Goal: Task Accomplishment & Management: Manage account settings

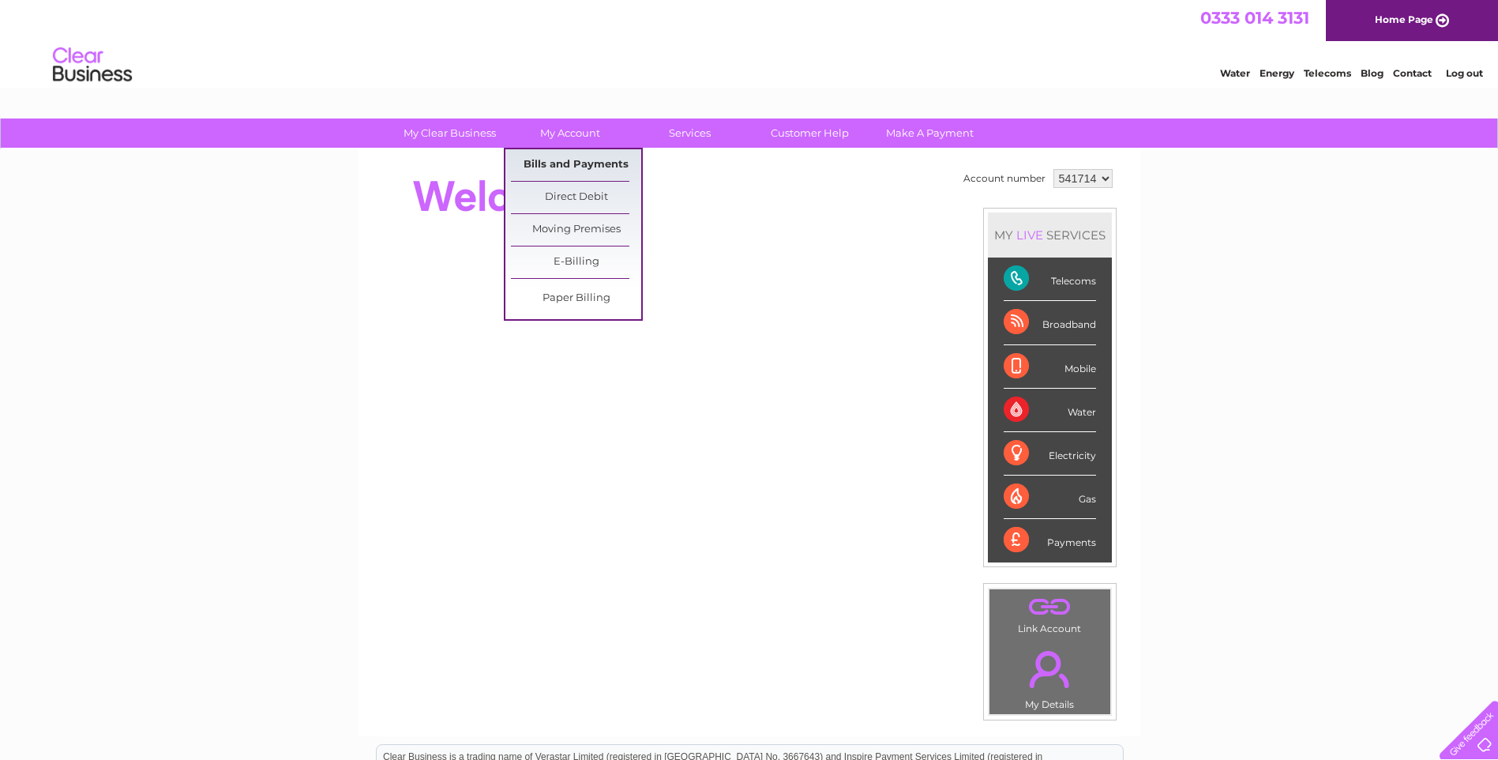
click at [555, 163] on link "Bills and Payments" at bounding box center [576, 165] width 130 height 32
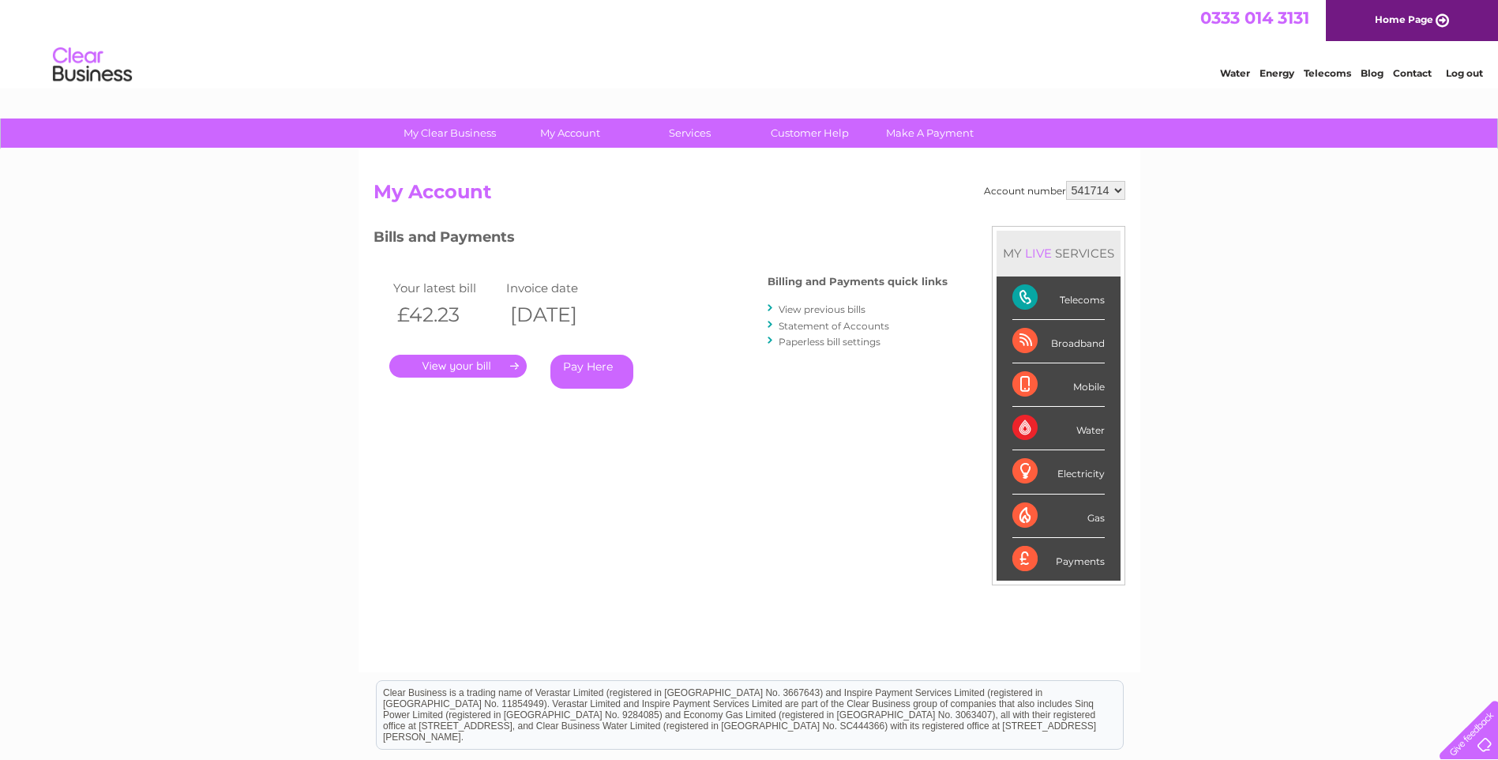
click at [439, 363] on link "." at bounding box center [457, 366] width 137 height 23
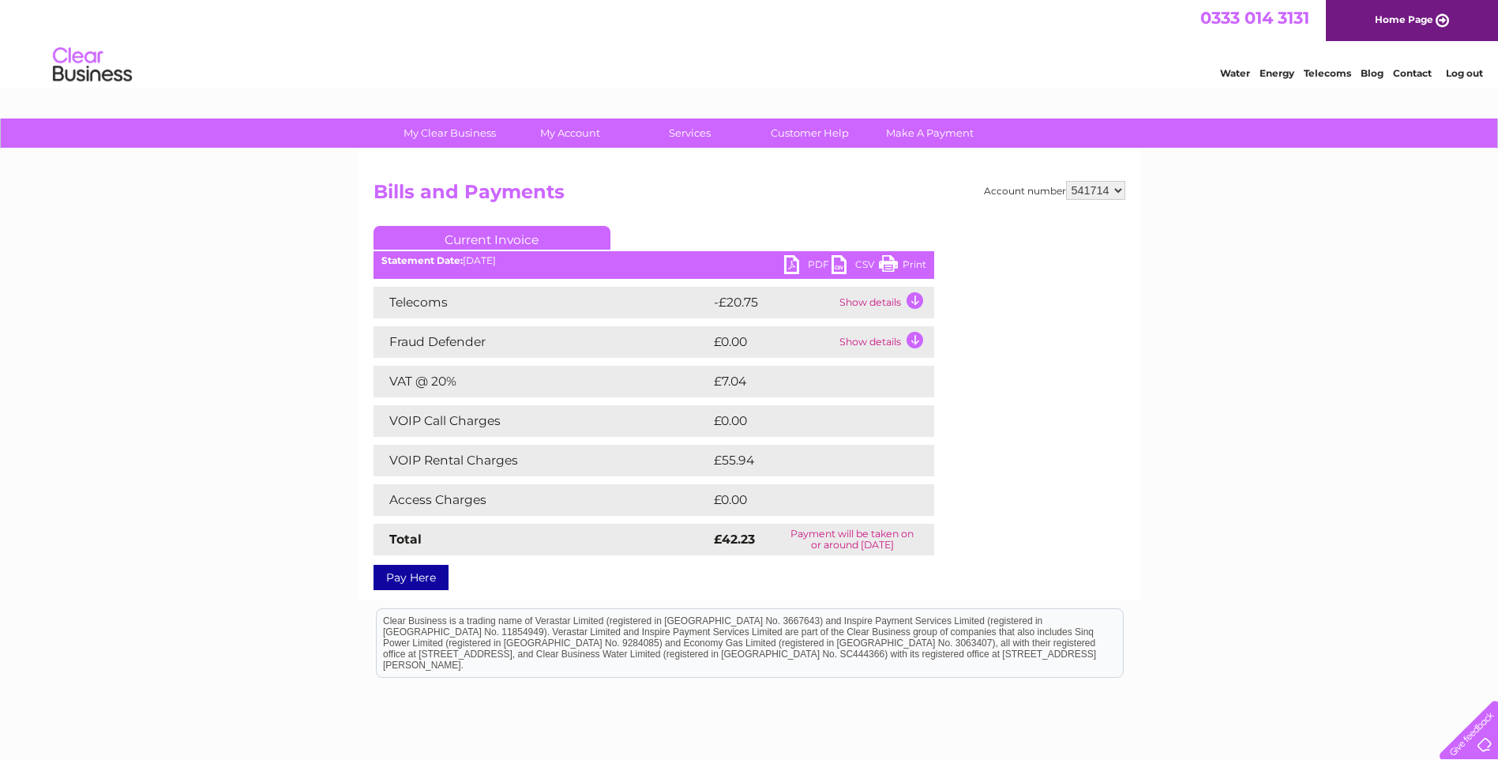
click at [1460, 71] on link "Log out" at bounding box center [1464, 73] width 37 height 12
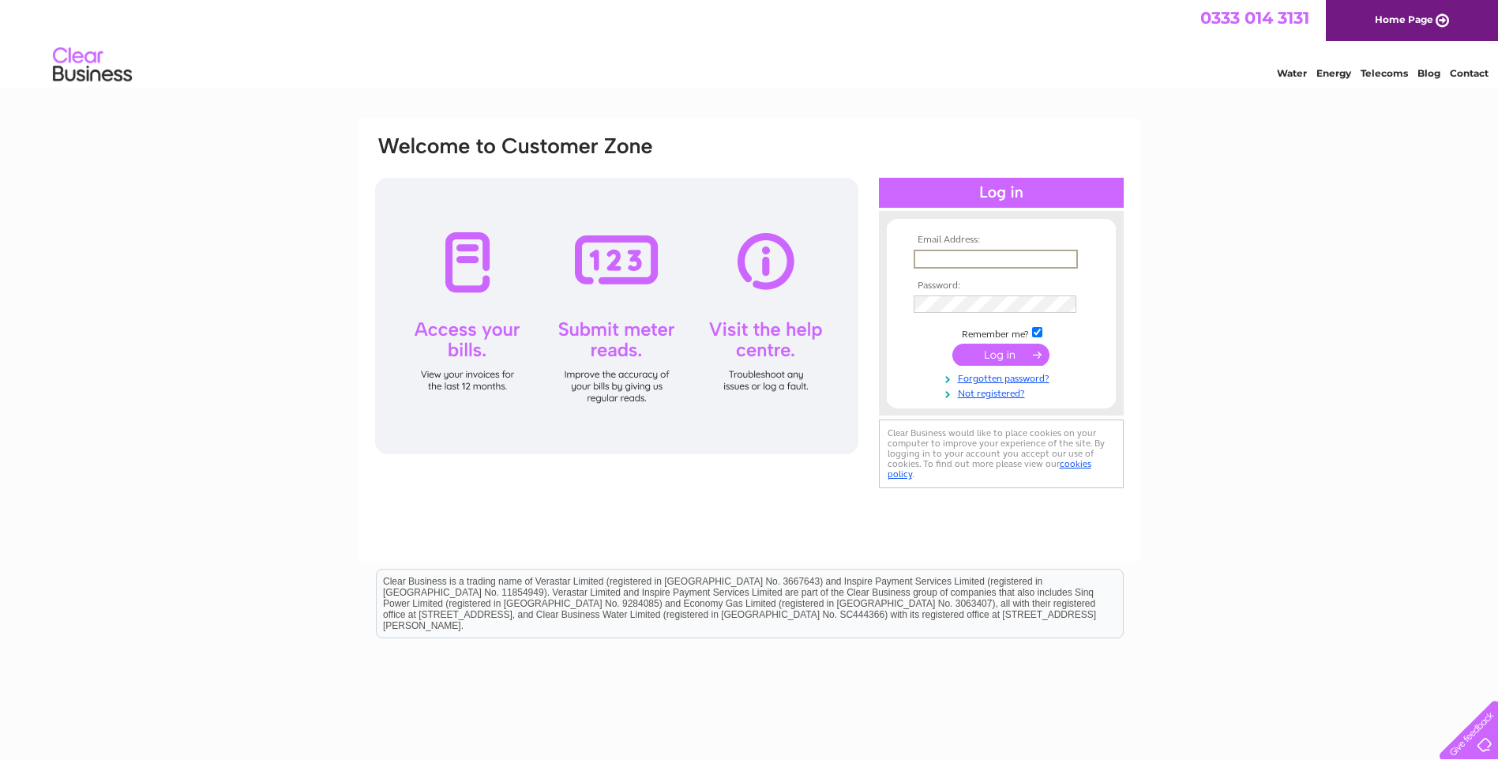
click at [923, 254] on input "text" at bounding box center [996, 259] width 164 height 19
type input "sheilatapp3@gmail.com"
click at [981, 355] on input "submit" at bounding box center [1001, 353] width 97 height 22
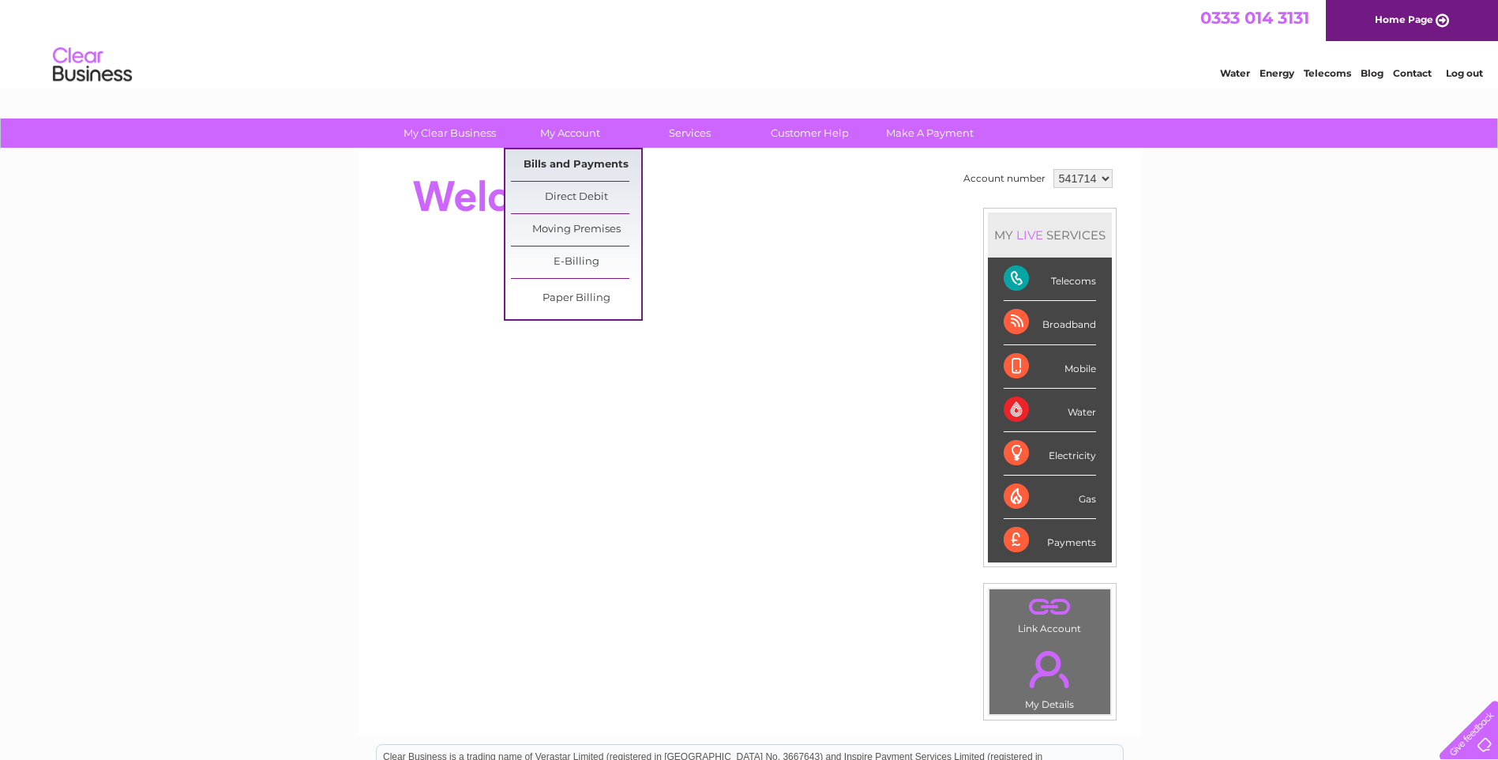
click at [562, 163] on link "Bills and Payments" at bounding box center [576, 165] width 130 height 32
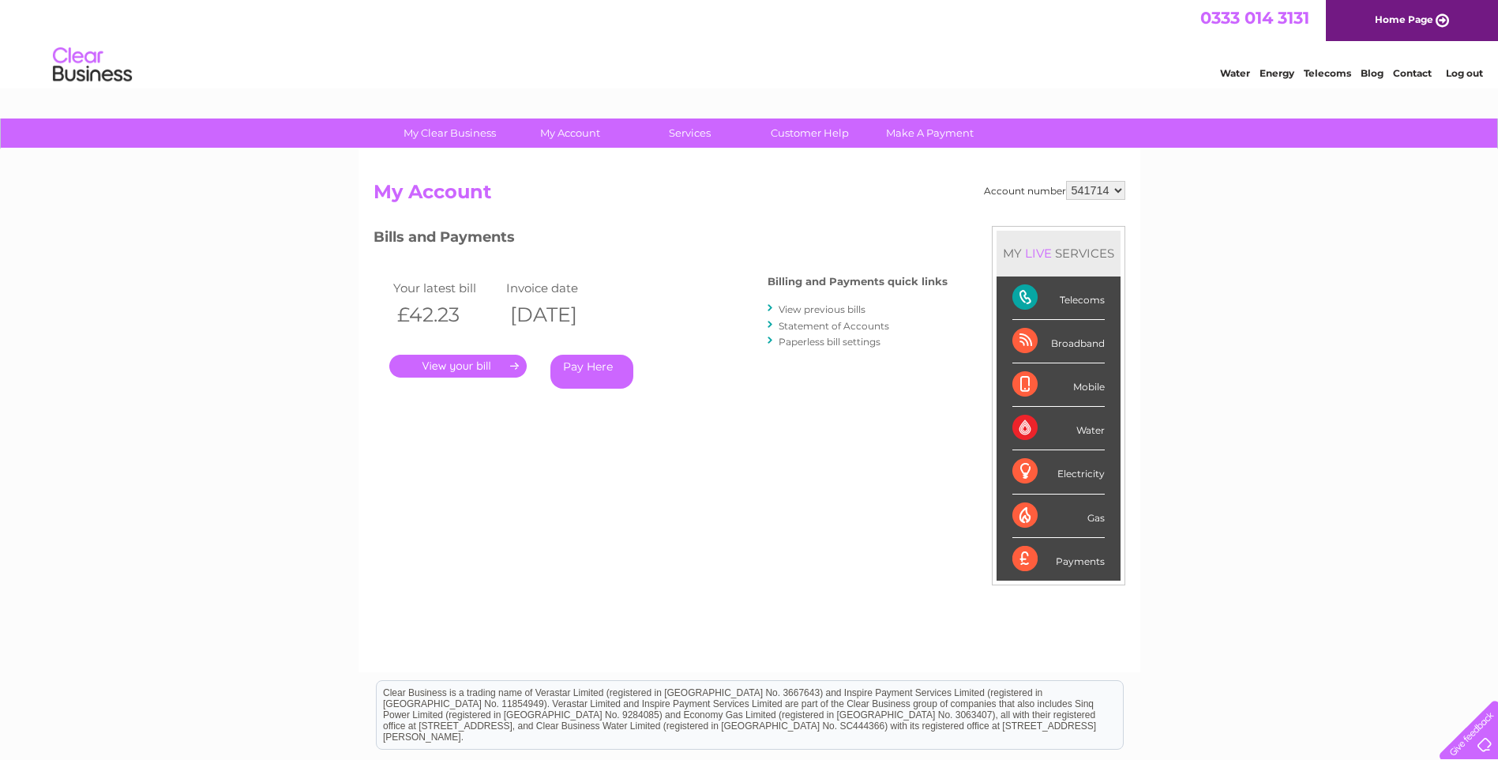
click at [464, 366] on link "." at bounding box center [457, 366] width 137 height 23
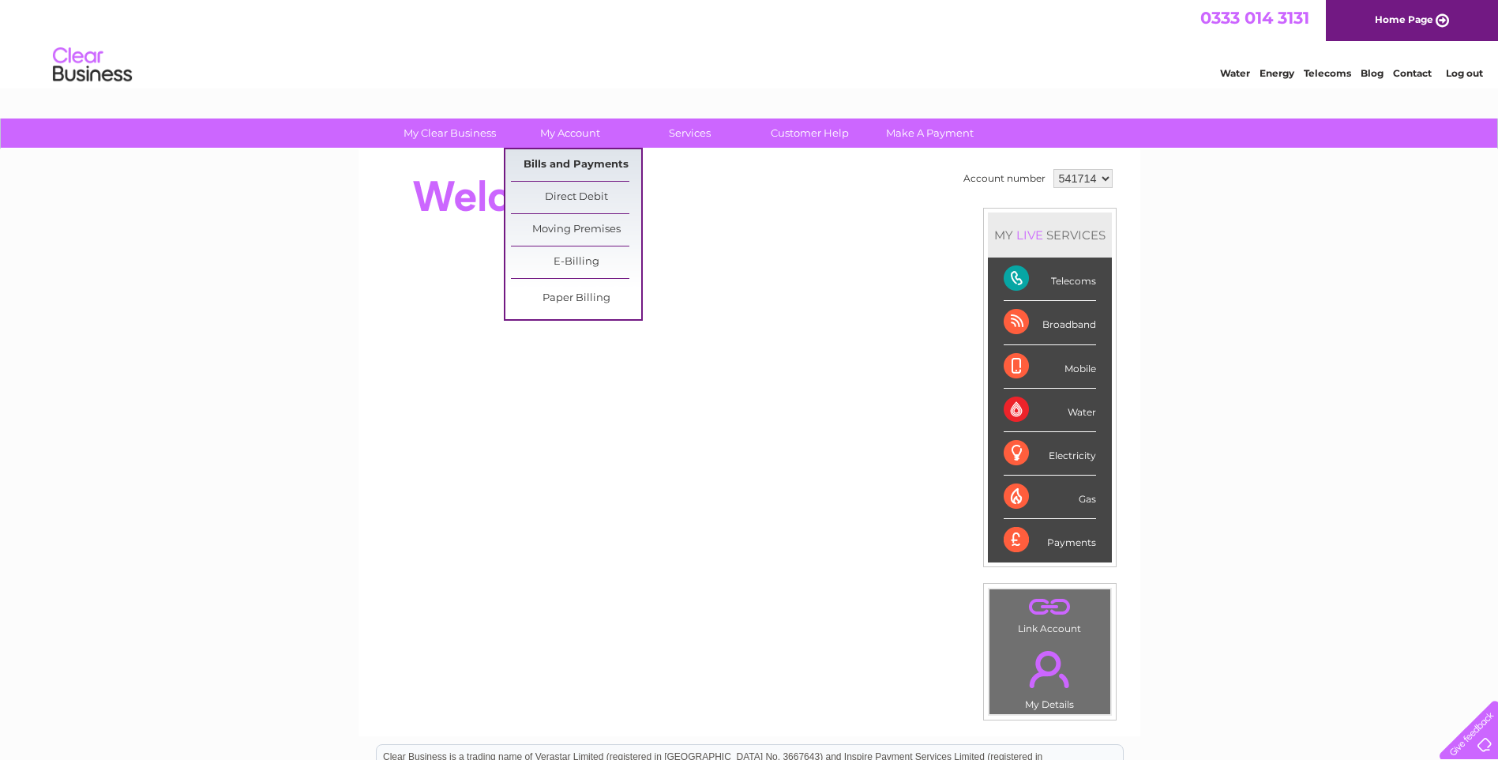
click at [558, 163] on link "Bills and Payments" at bounding box center [576, 165] width 130 height 32
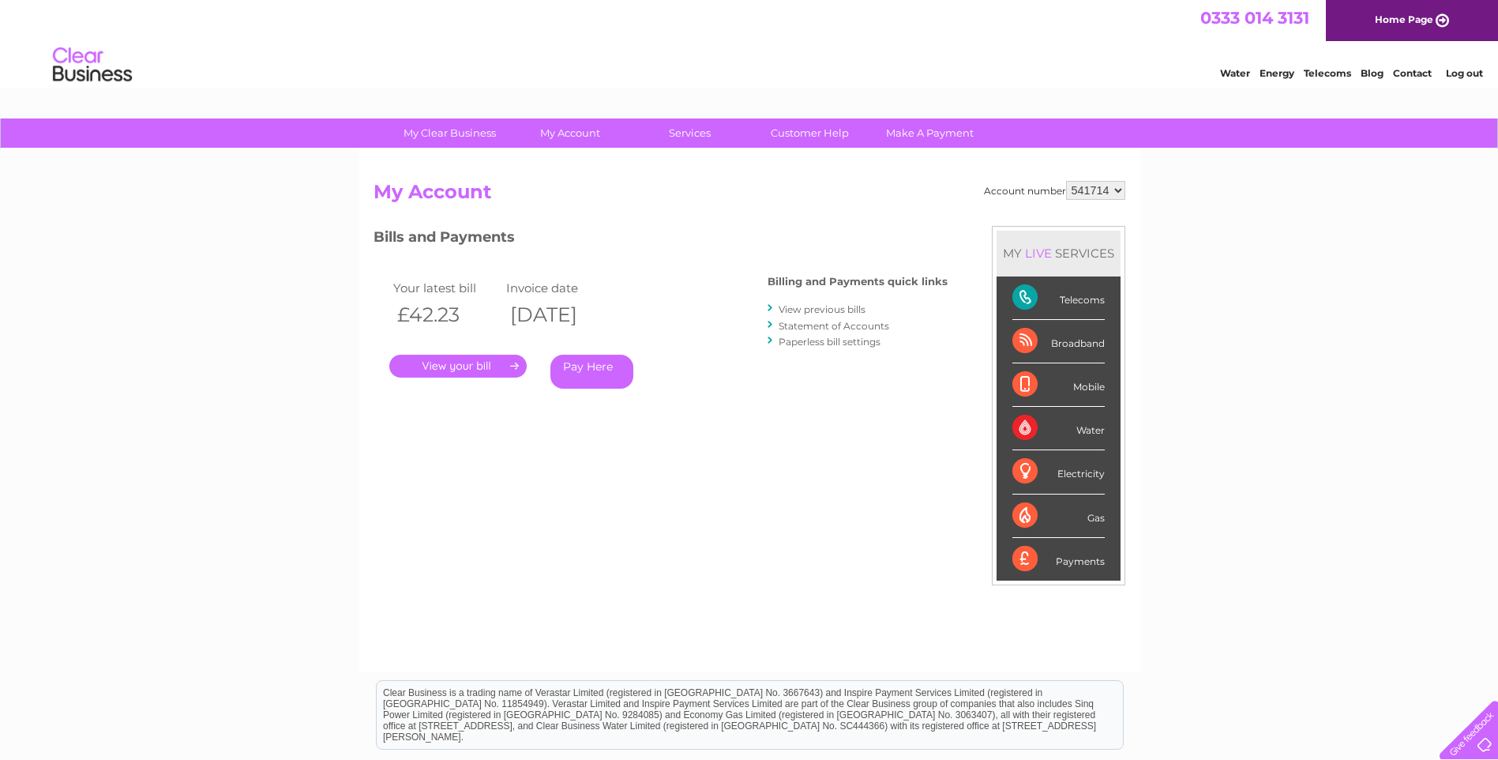
click at [436, 362] on link "." at bounding box center [457, 366] width 137 height 23
click at [806, 310] on link "View previous bills" at bounding box center [822, 309] width 87 height 12
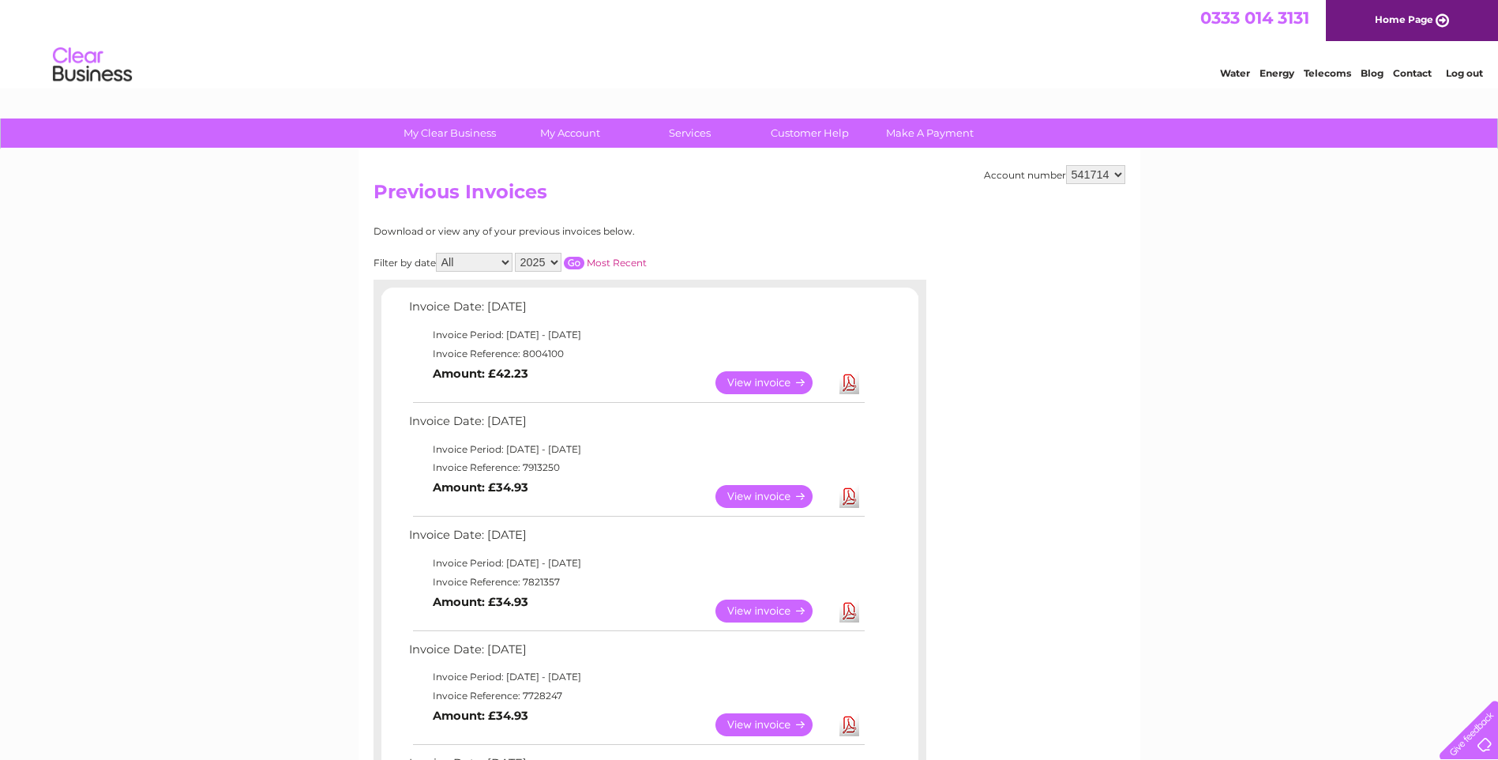
click at [745, 498] on link "View" at bounding box center [774, 496] width 116 height 23
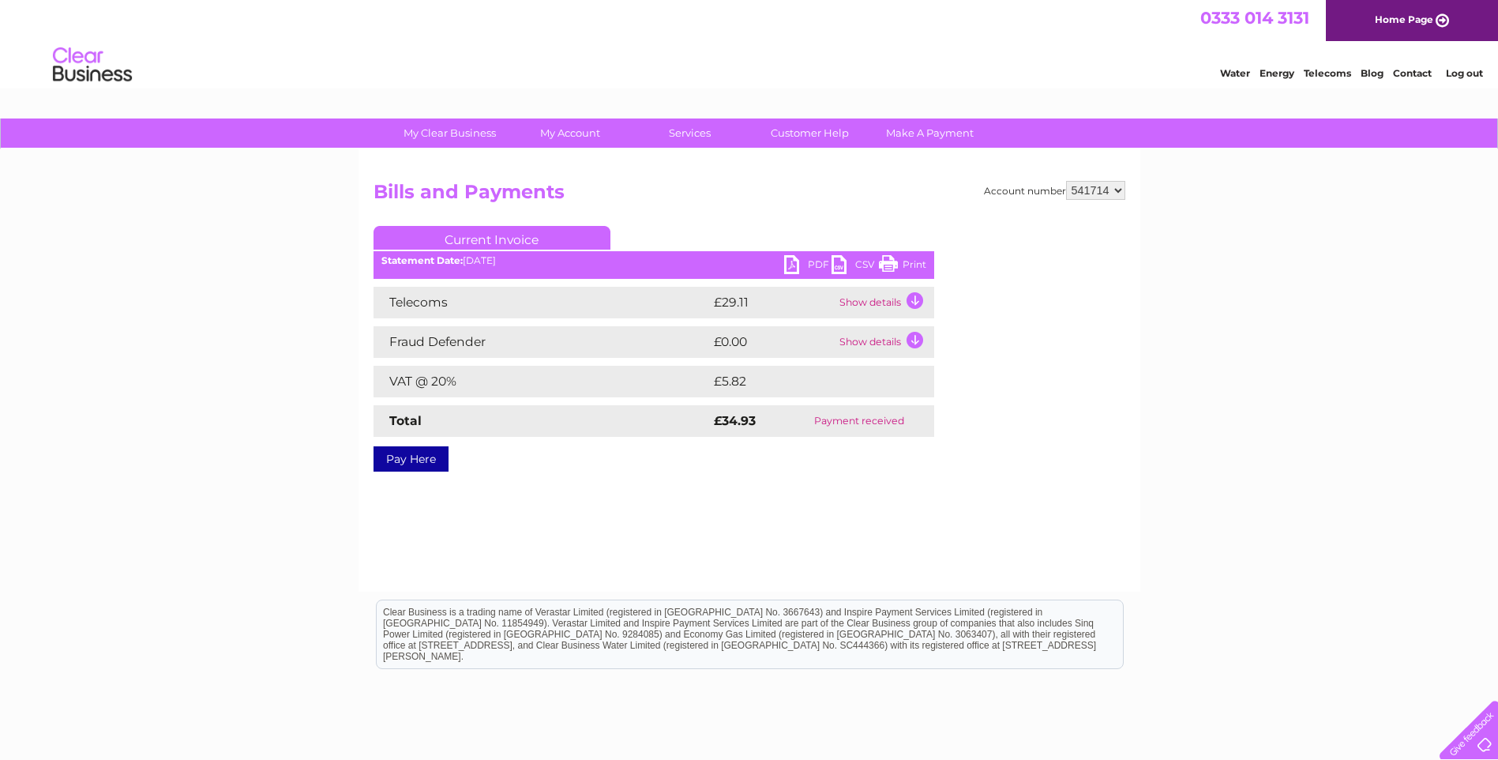
click at [884, 303] on td "Show details" at bounding box center [885, 303] width 99 height 32
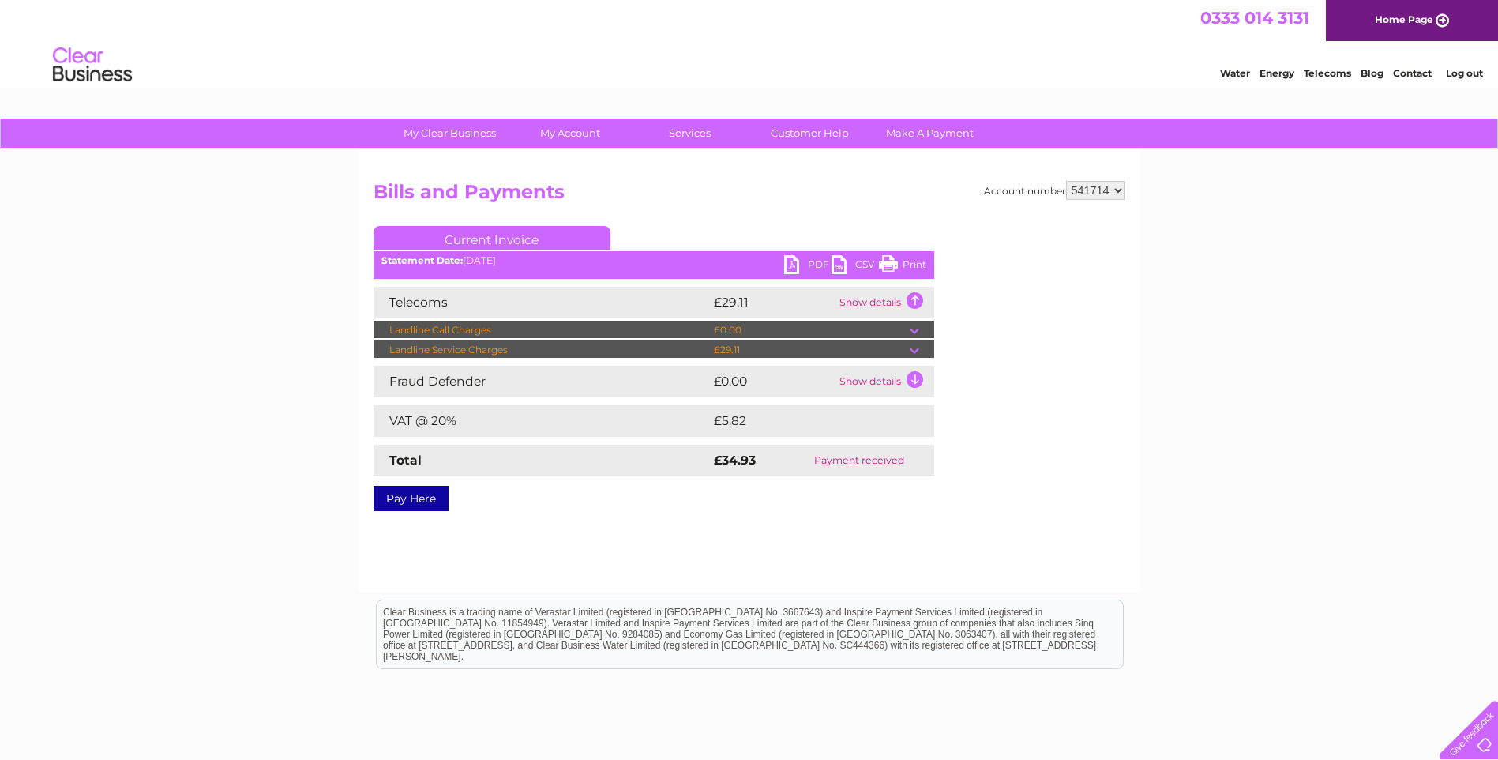
drag, startPoint x: 887, startPoint y: 261, endPoint x: 449, endPoint y: 92, distance: 469.5
click at [887, 261] on link "Print" at bounding box center [902, 266] width 47 height 23
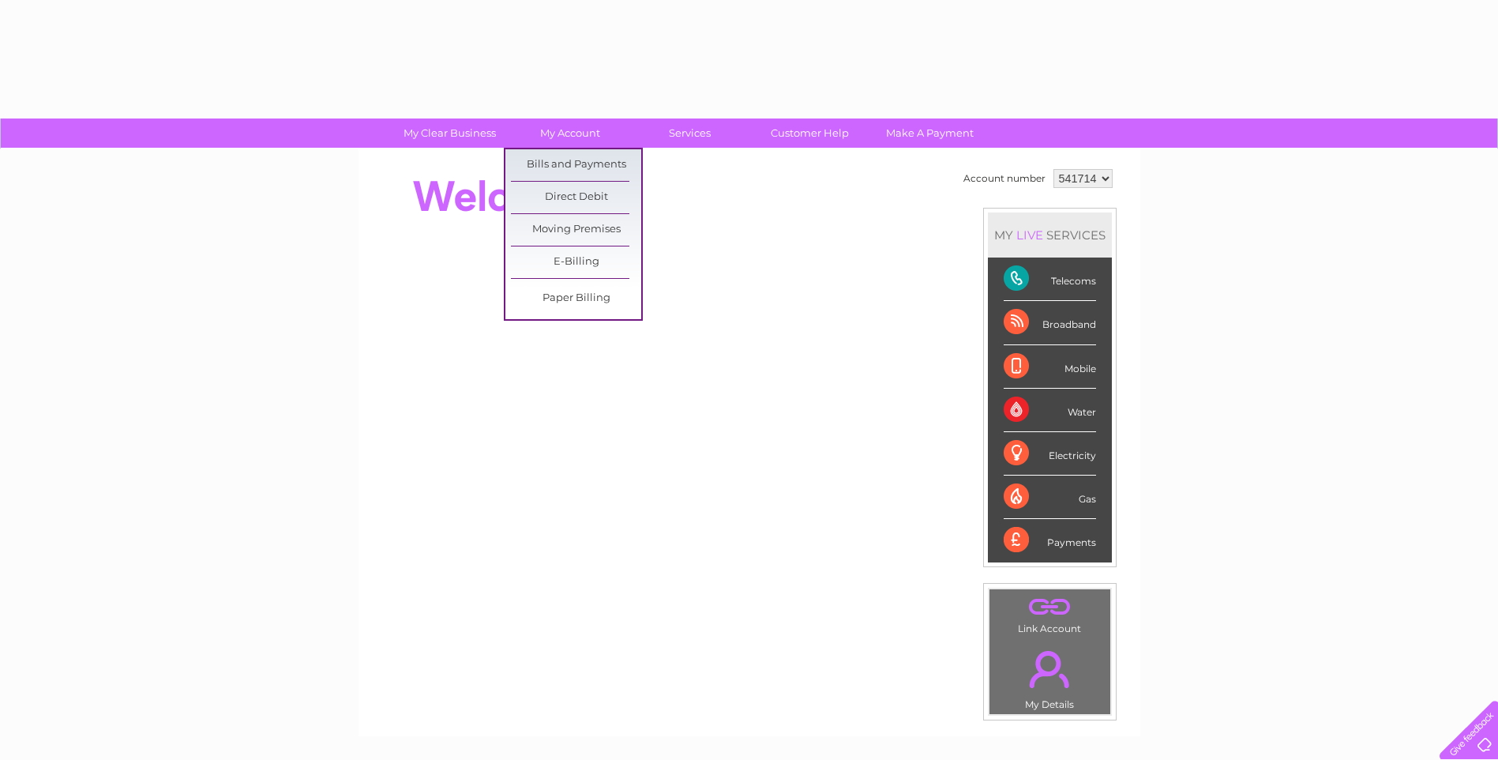
click at [570, 164] on link "Bills and Payments" at bounding box center [576, 165] width 130 height 32
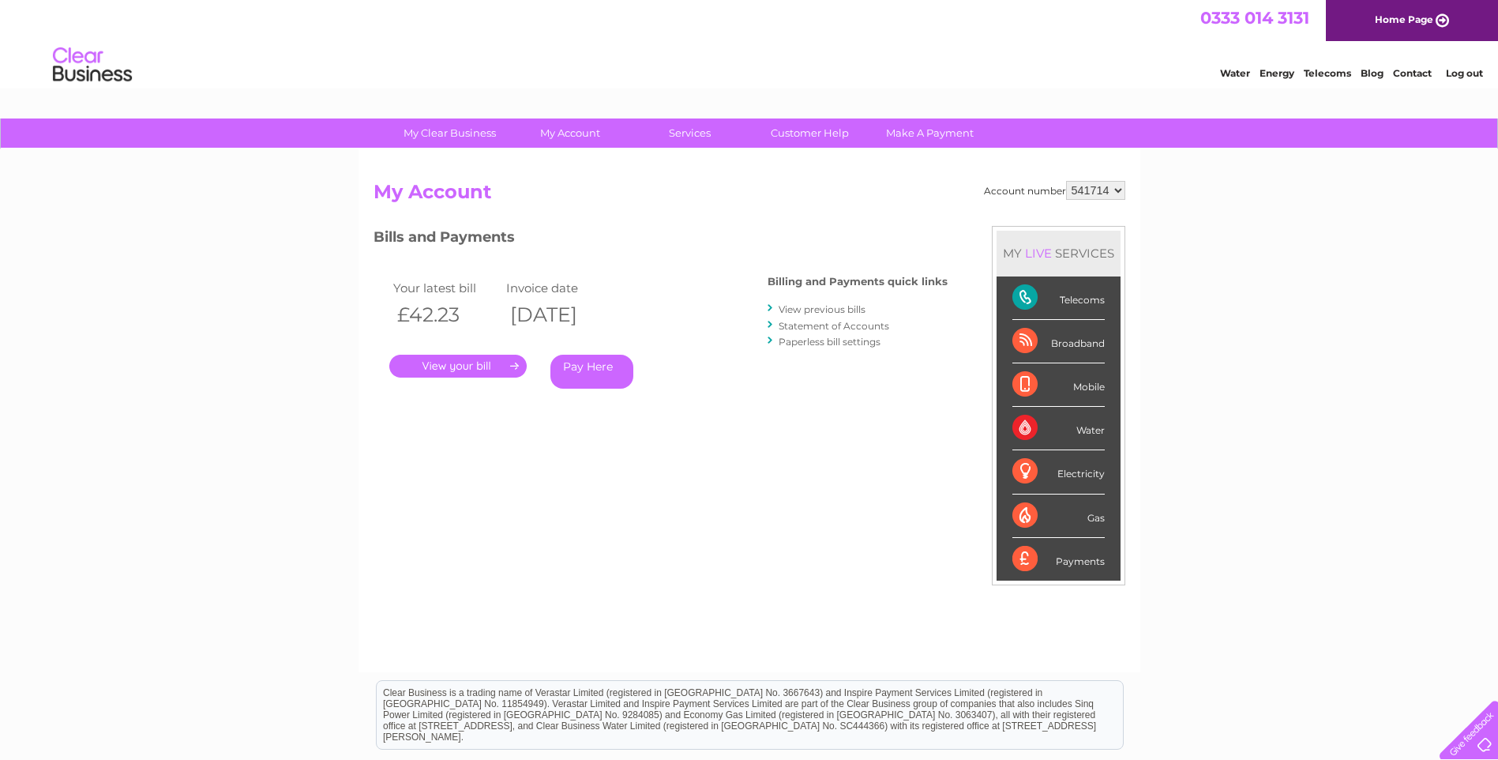
click at [784, 310] on link "View previous bills" at bounding box center [822, 309] width 87 height 12
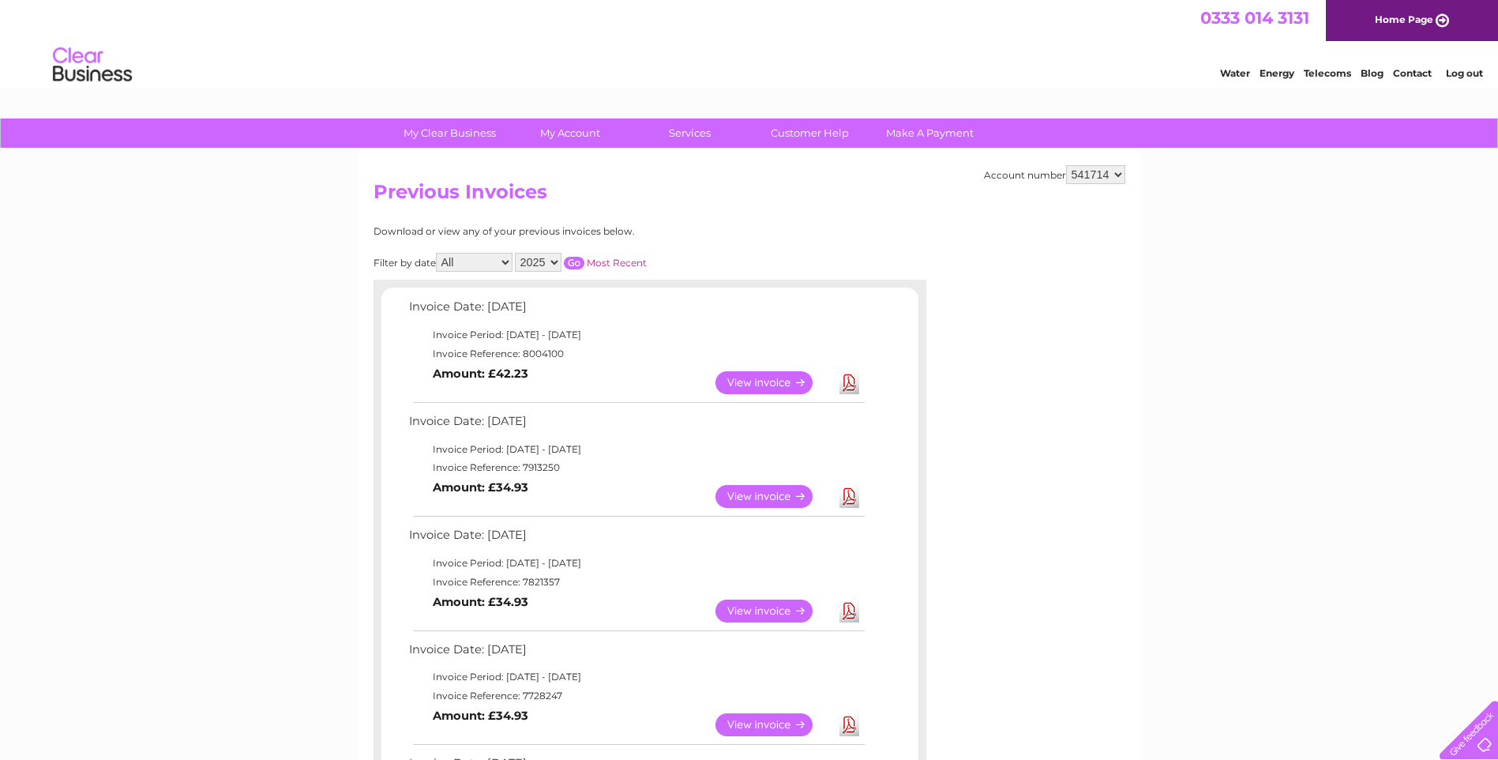
click at [1467, 71] on link "Log out" at bounding box center [1464, 73] width 37 height 12
